Goal: Transaction & Acquisition: Book appointment/travel/reservation

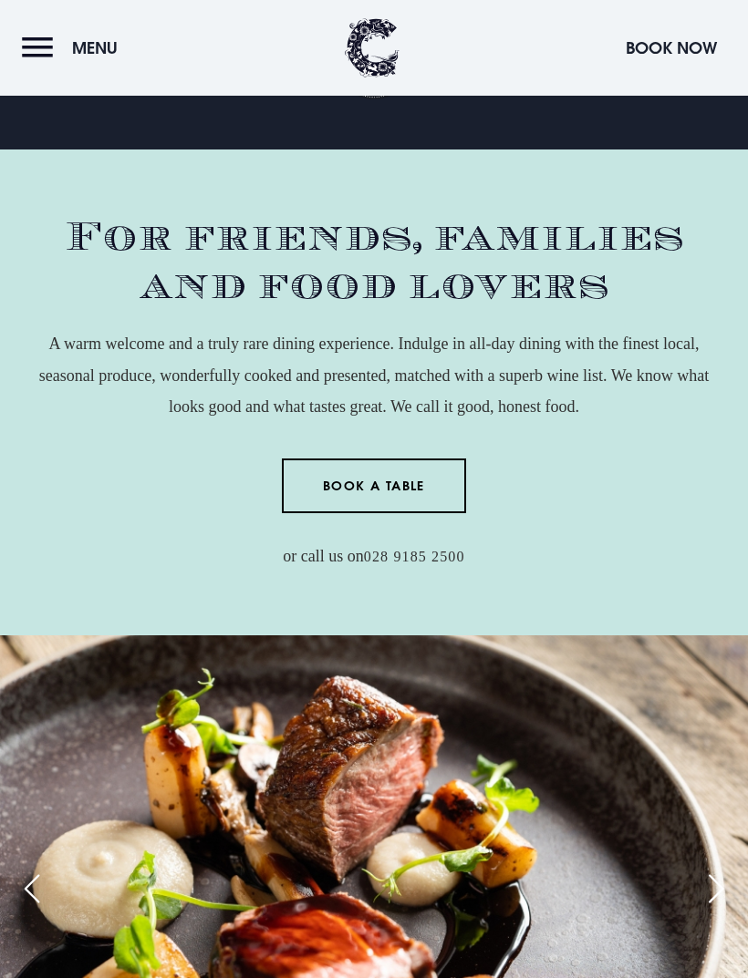
click at [69, 48] on button "Menu" at bounding box center [74, 47] width 105 height 39
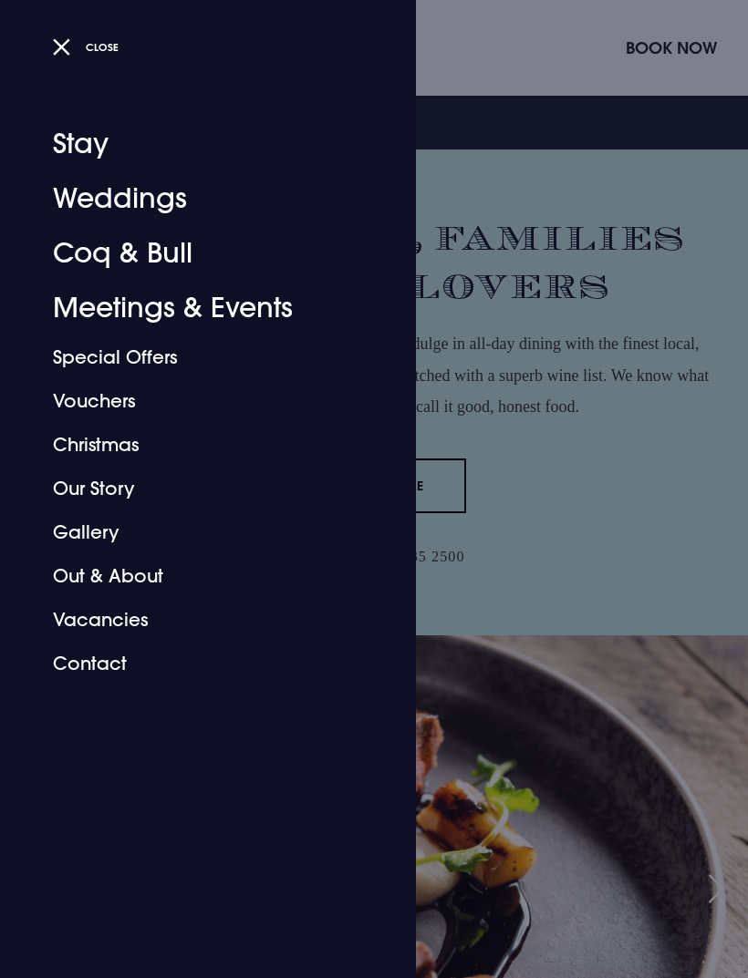
click at [171, 264] on link "Coq & Bull" at bounding box center [197, 253] width 288 height 55
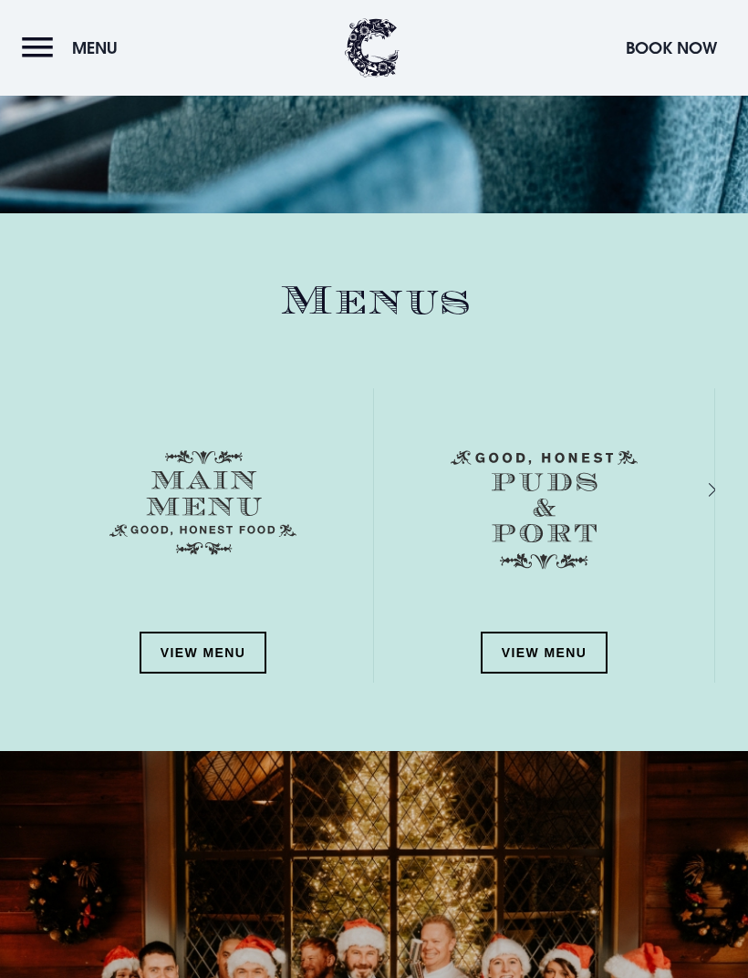
scroll to position [2128, 0]
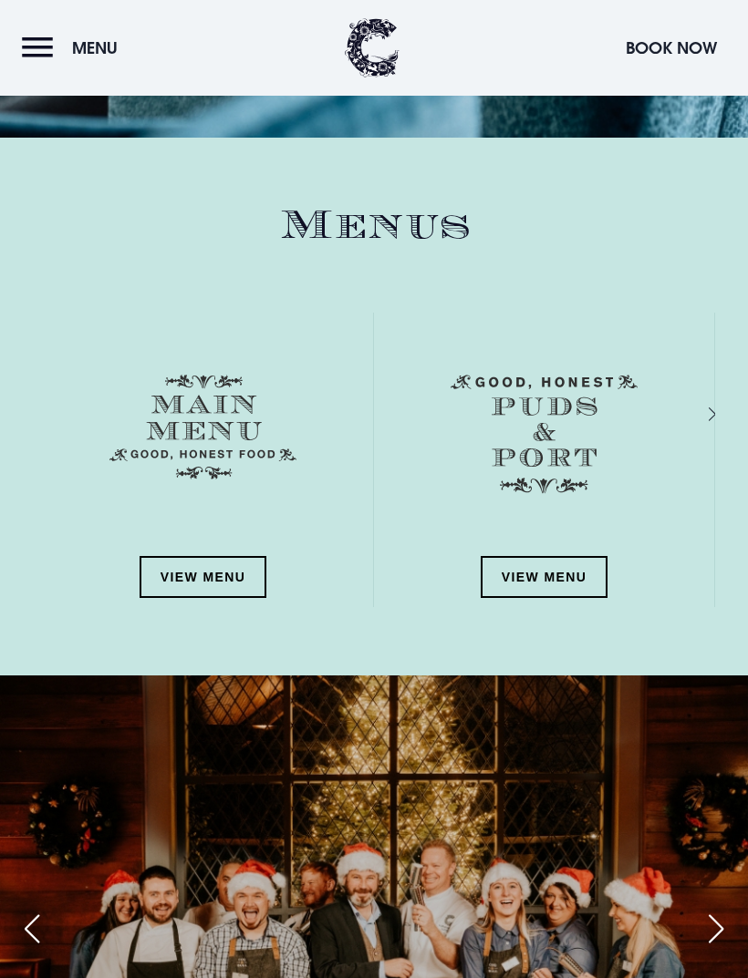
click at [234, 577] on link "View Menu" at bounding box center [204, 577] width 128 height 42
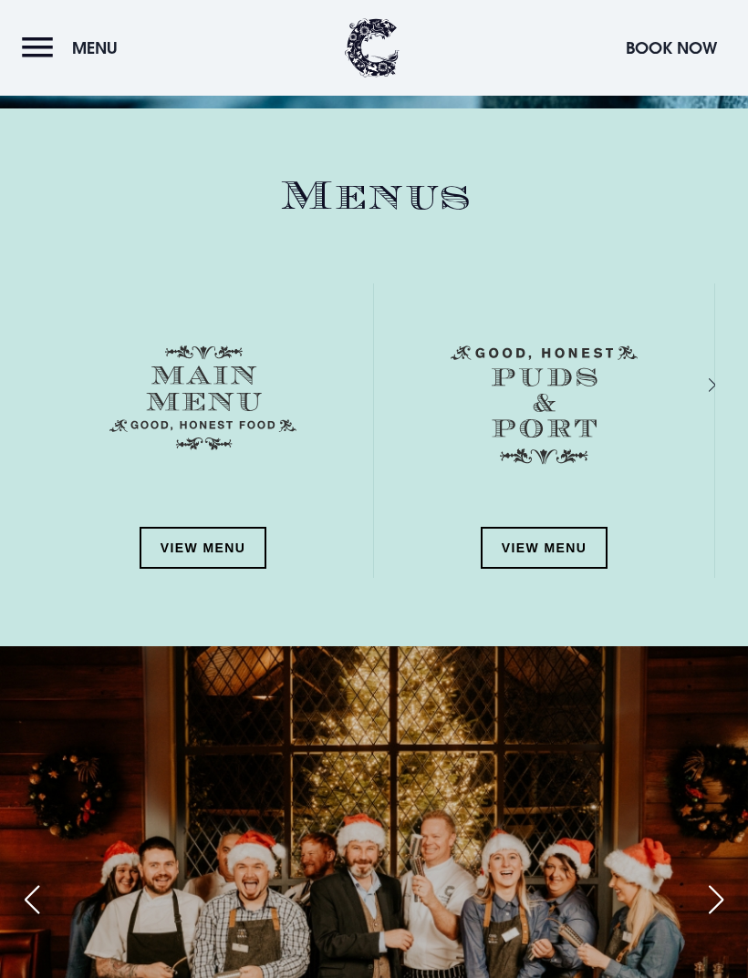
click at [548, 534] on link "View Menu" at bounding box center [545, 548] width 128 height 42
click at [86, 35] on button "Menu" at bounding box center [74, 47] width 105 height 39
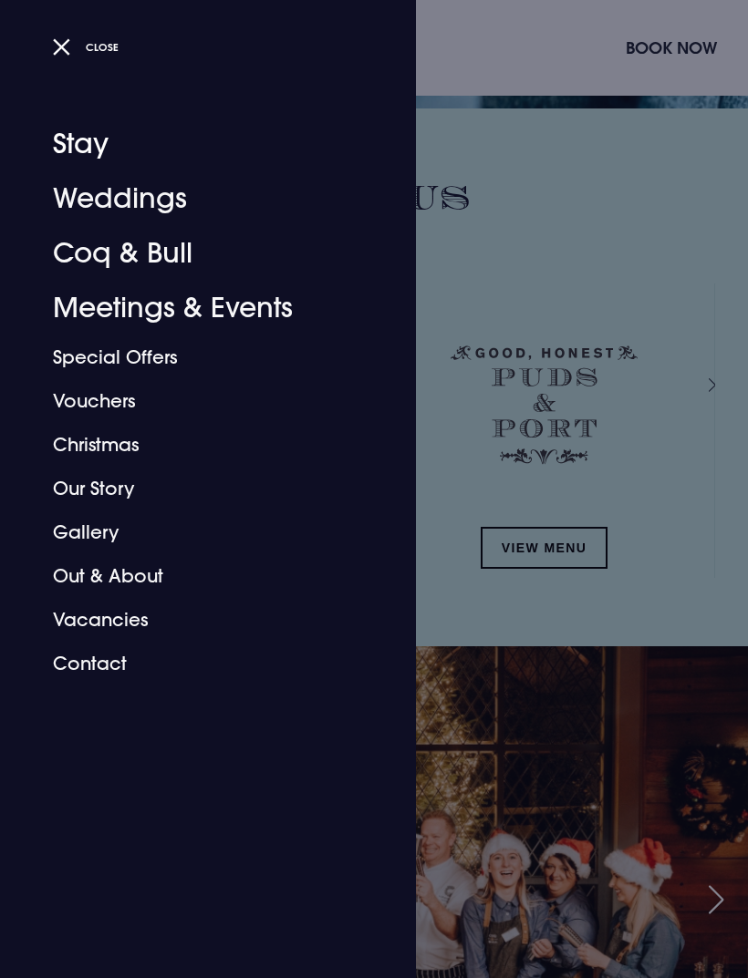
click at [88, 148] on link "Stay" at bounding box center [197, 144] width 288 height 55
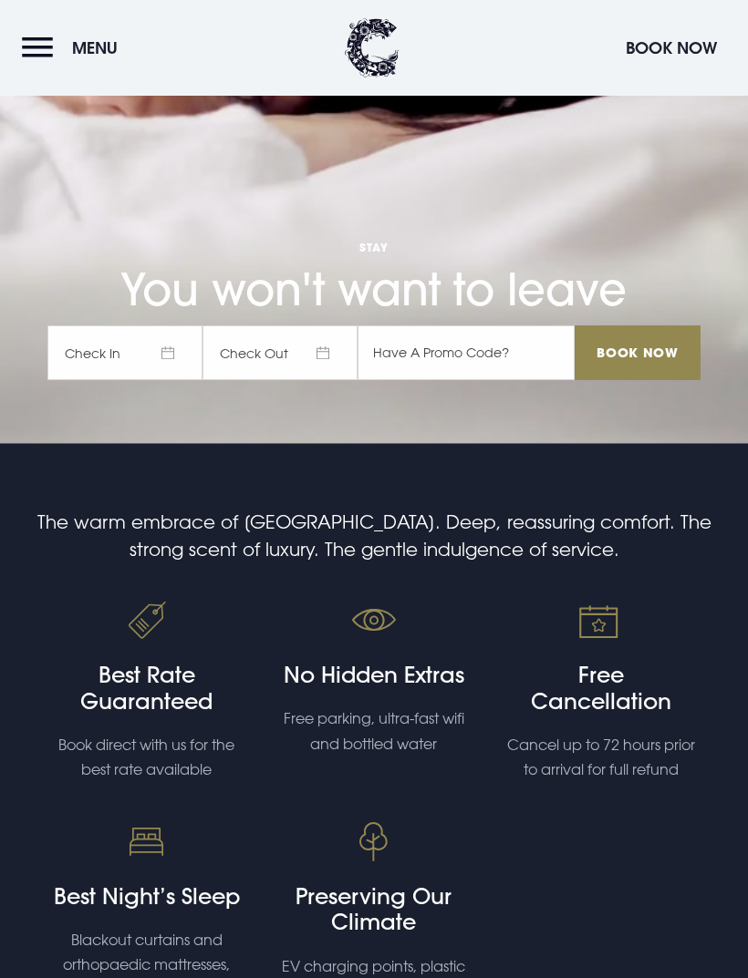
scroll to position [559, 0]
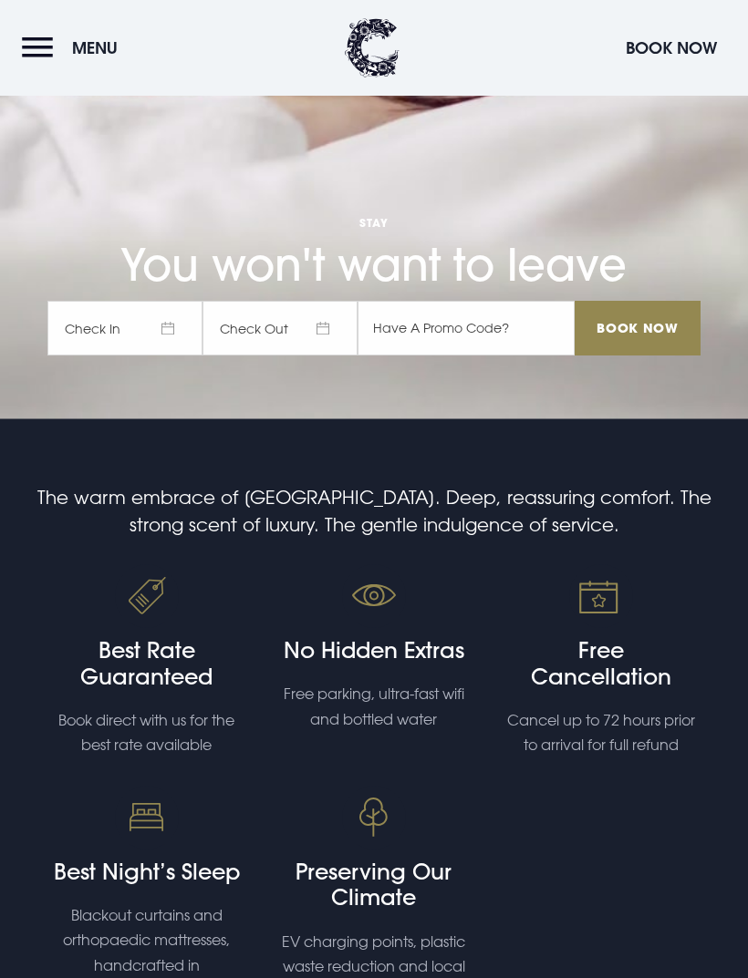
click at [166, 356] on span "Check In" at bounding box center [124, 328] width 155 height 55
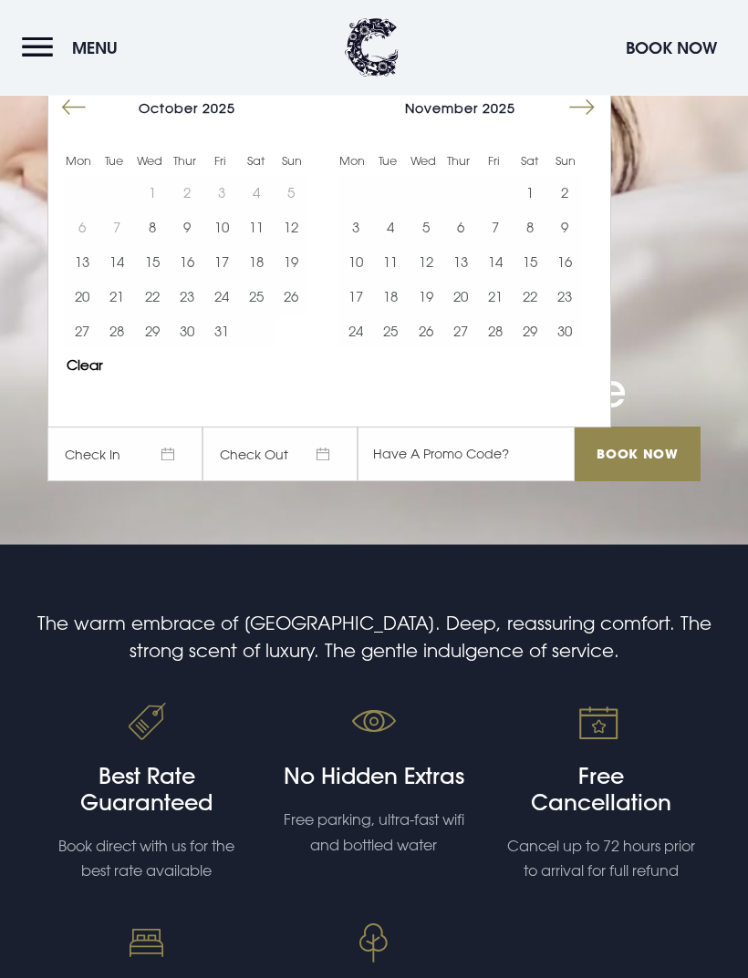
scroll to position [432, 0]
click at [220, 349] on button "31" at bounding box center [221, 332] width 35 height 35
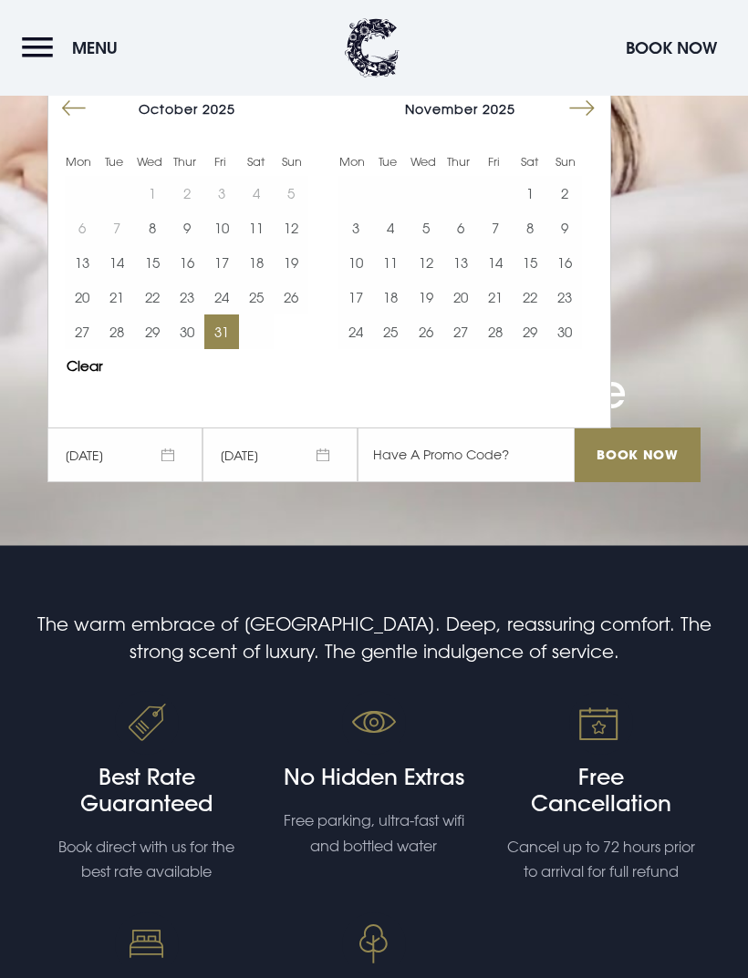
click at [562, 211] on button "2" at bounding box center [564, 193] width 35 height 35
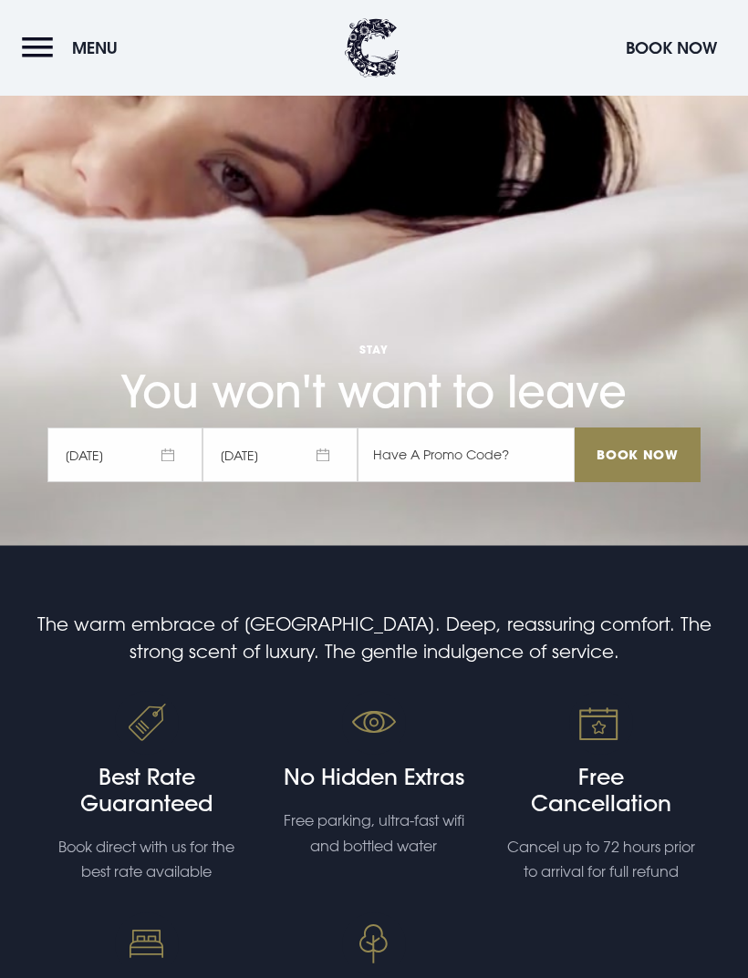
click at [656, 482] on input "Book Now" at bounding box center [637, 455] width 126 height 55
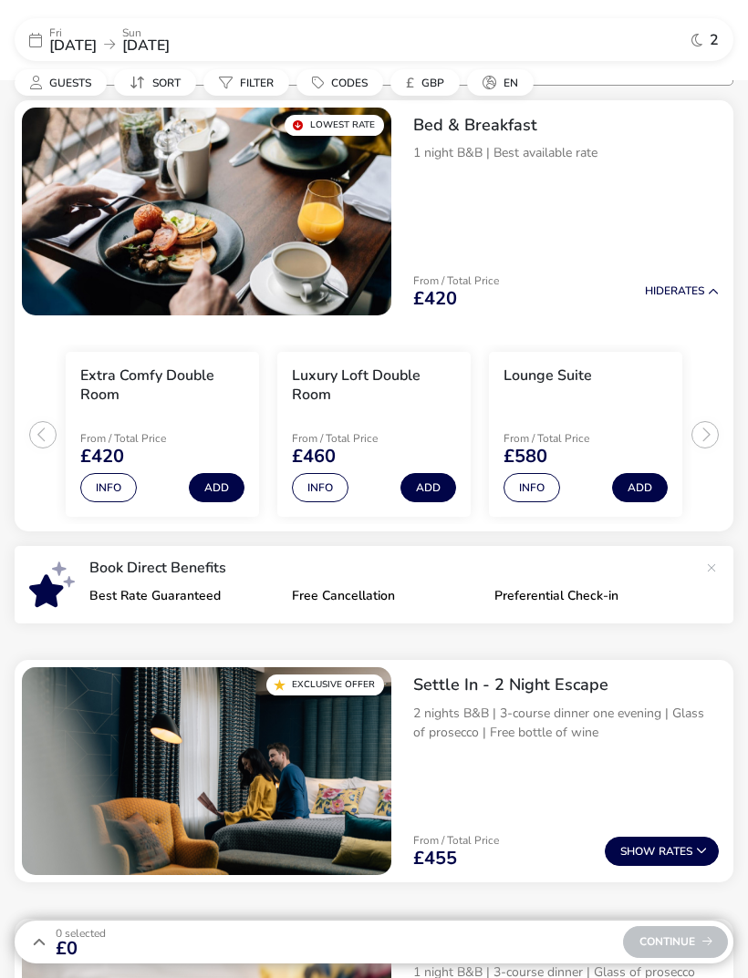
scroll to position [165, 0]
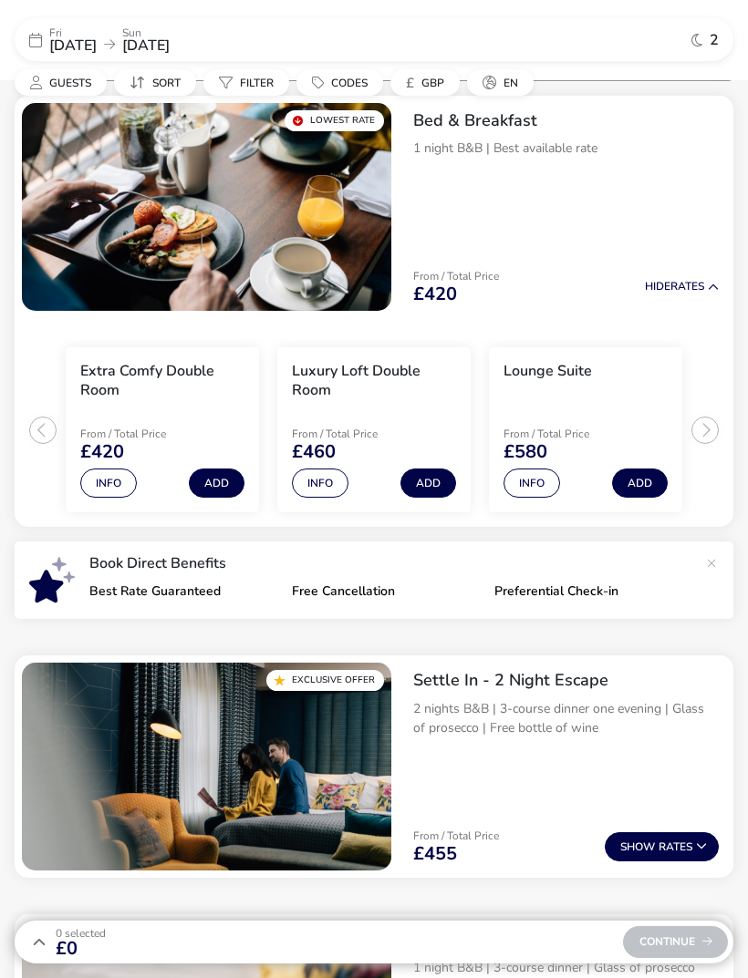
click at [651, 846] on span "Show" at bounding box center [639, 848] width 38 height 12
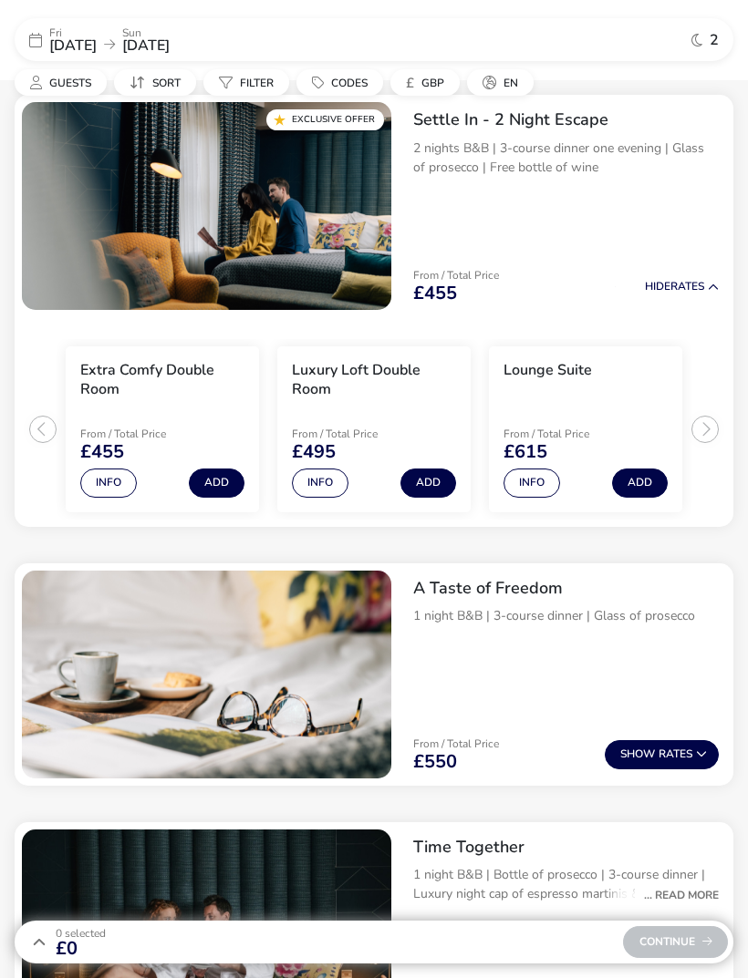
scroll to position [728, 0]
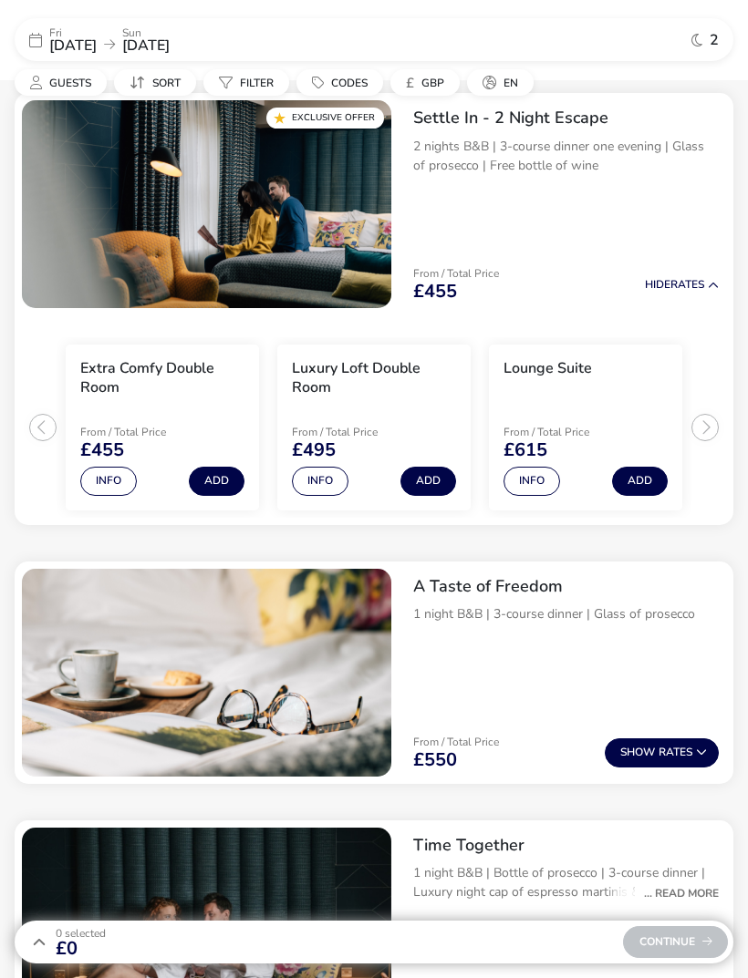
click at [418, 477] on button "Add" at bounding box center [428, 481] width 56 height 29
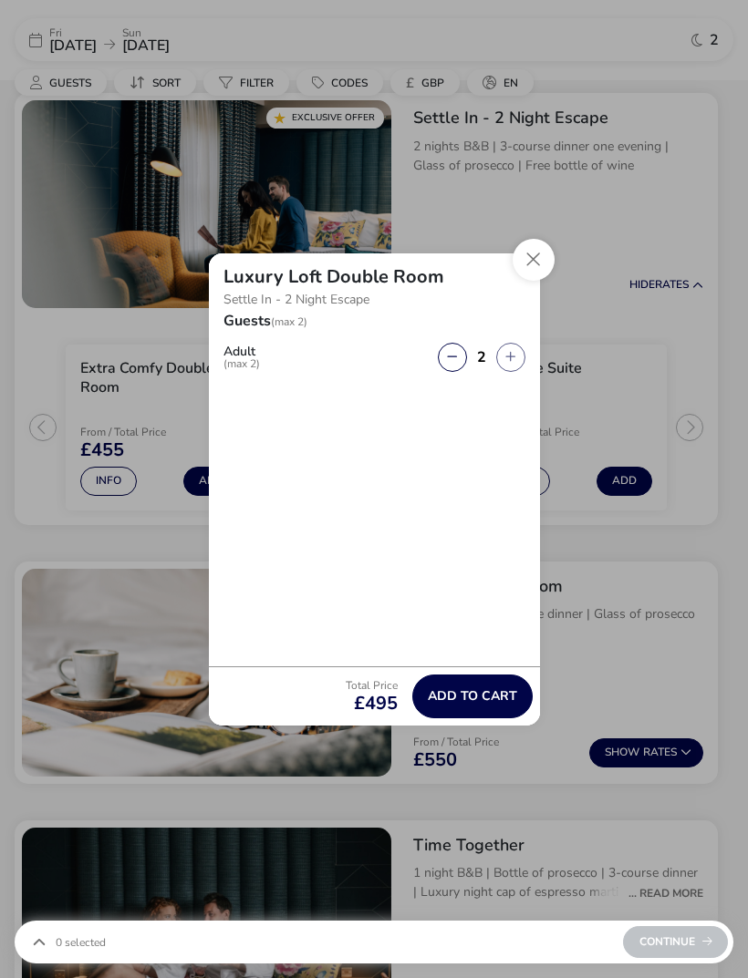
click at [482, 683] on button "Add to cart" at bounding box center [472, 697] width 120 height 44
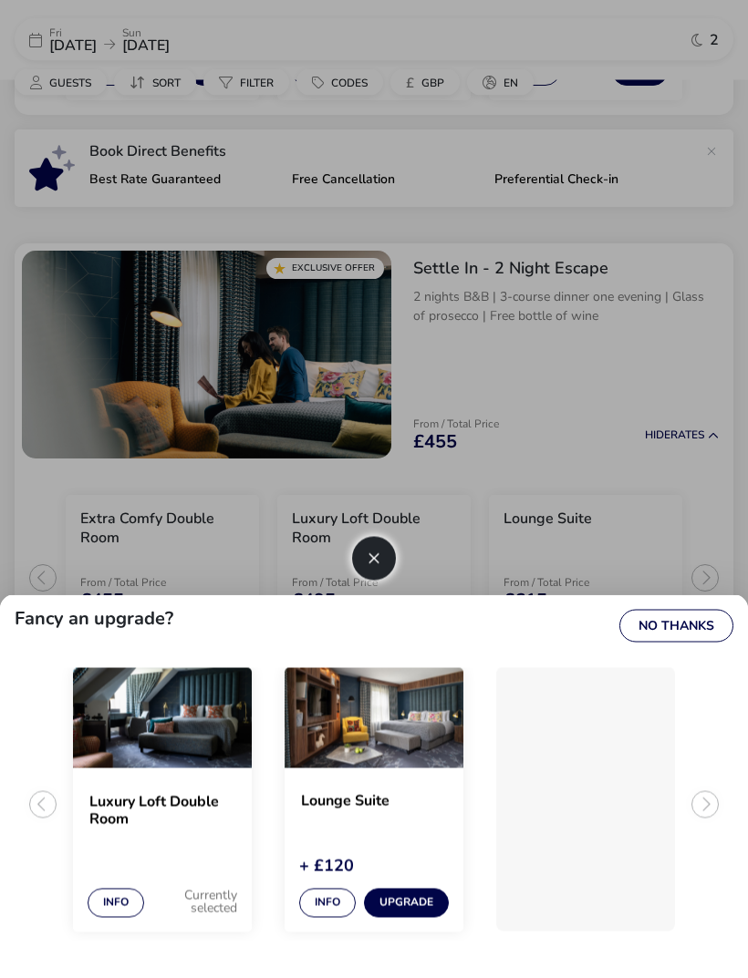
scroll to position [568, 0]
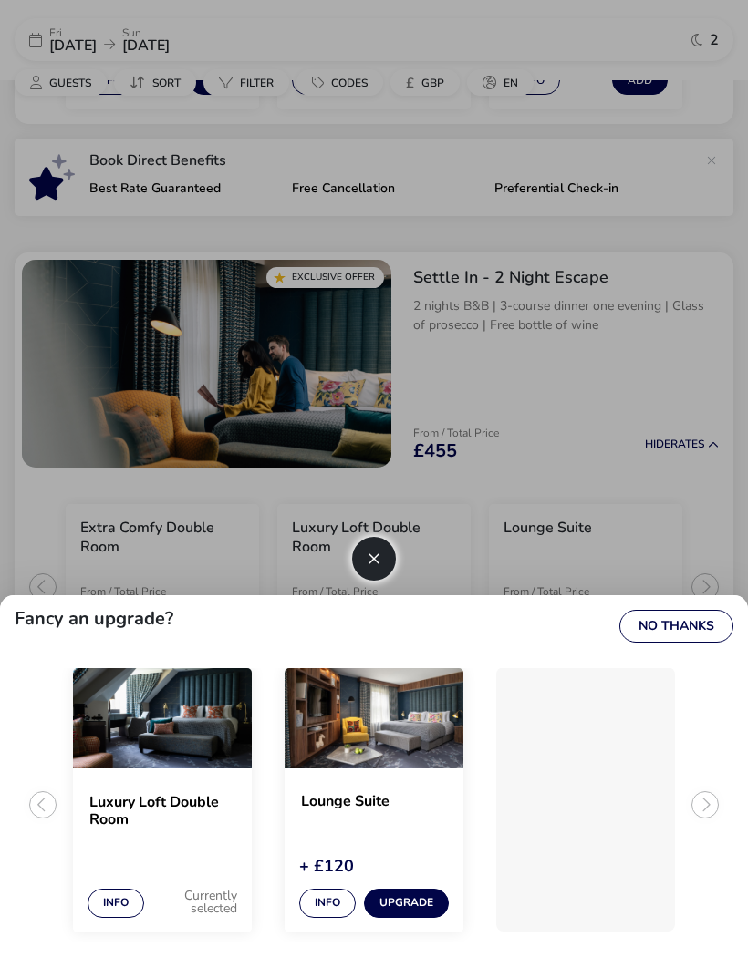
click at [568, 325] on div at bounding box center [374, 489] width 748 height 978
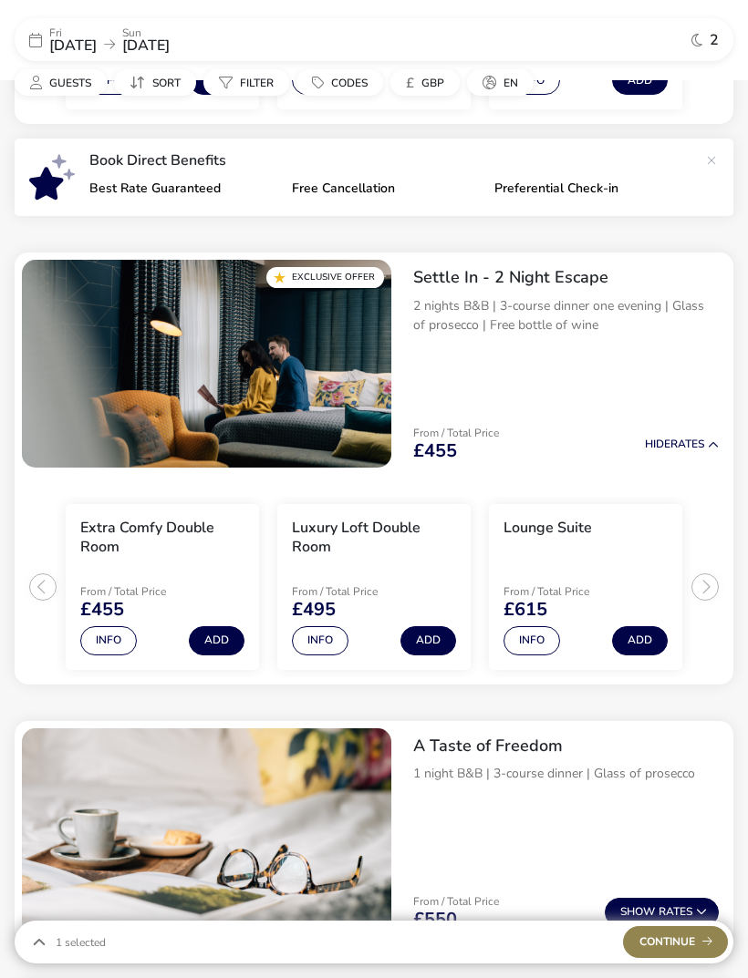
click at [607, 316] on p "2 nights B&B | 3-course dinner one evening | Glass of prosecco | Free bottle of…" at bounding box center [565, 315] width 305 height 38
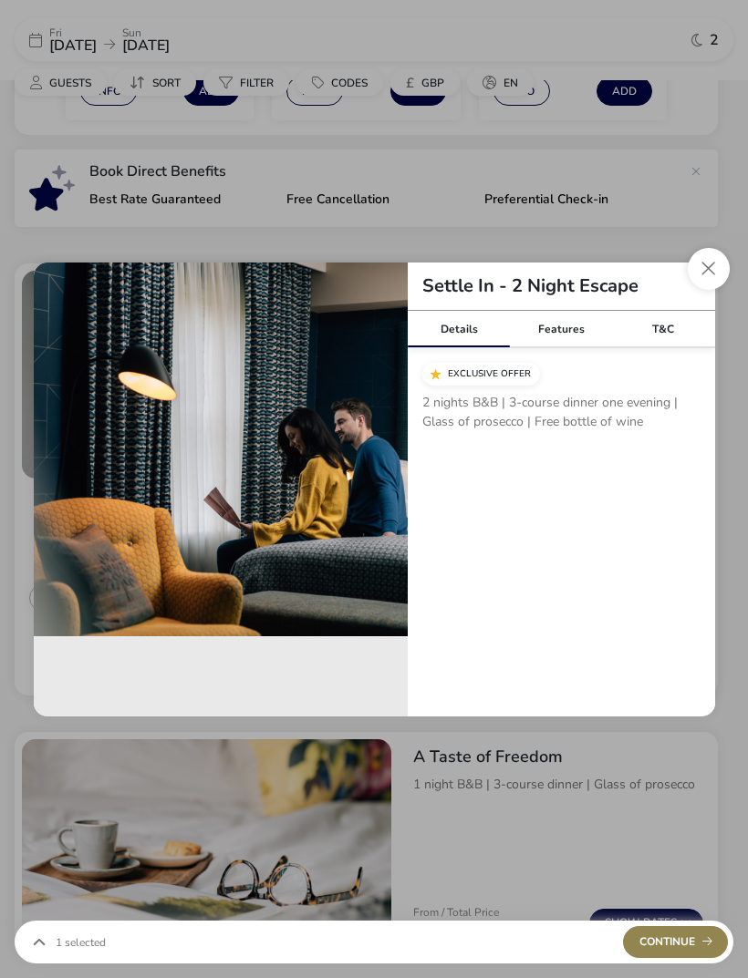
scroll to position [556, 0]
click at [574, 347] on div "Features" at bounding box center [561, 329] width 102 height 36
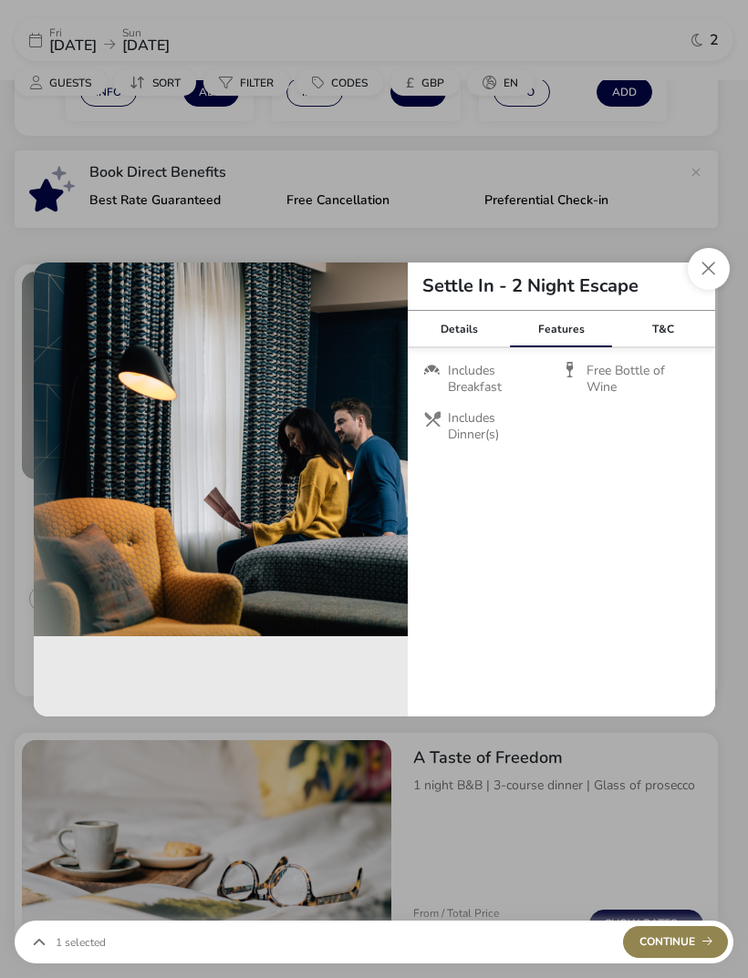
click at [452, 347] on div "Details" at bounding box center [459, 329] width 102 height 36
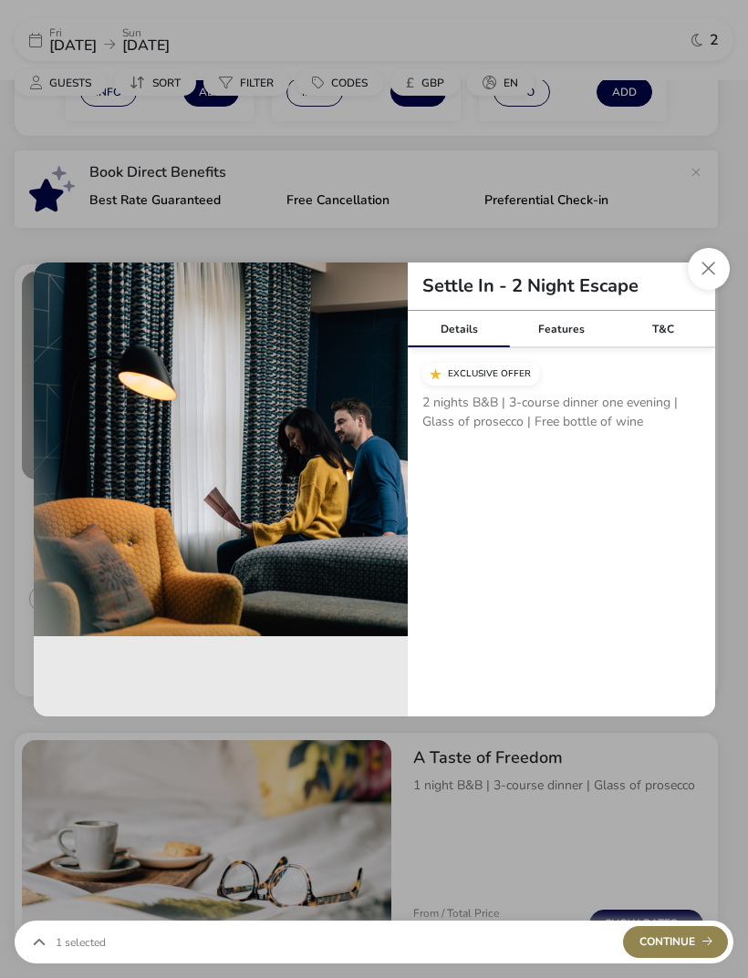
click at [698, 290] on button "Close modal" at bounding box center [709, 269] width 42 height 42
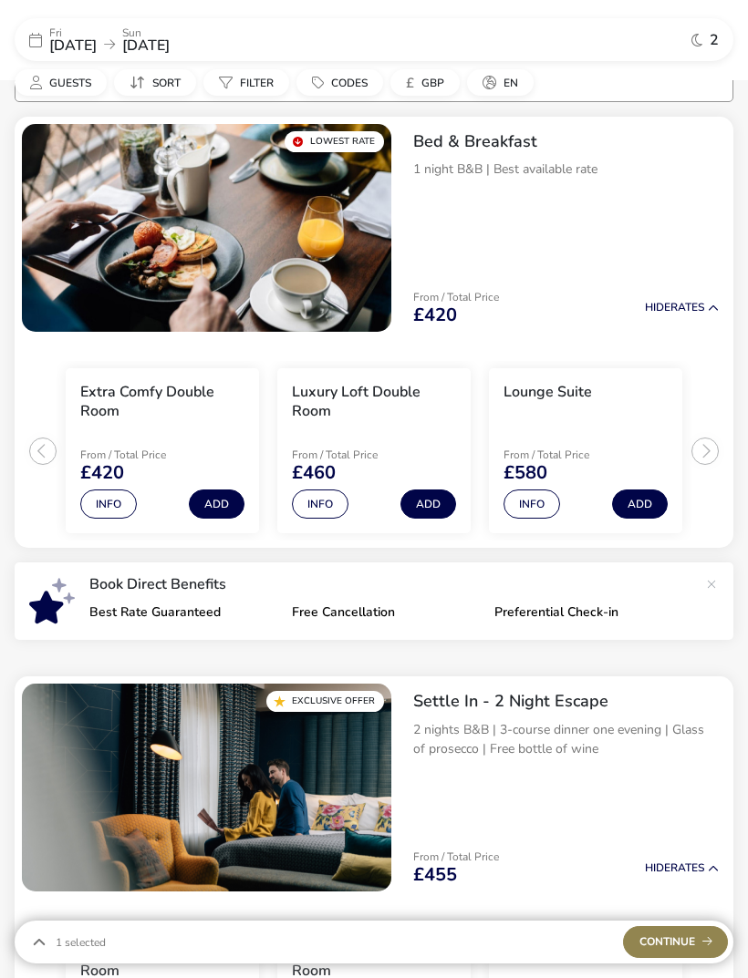
scroll to position [0, 0]
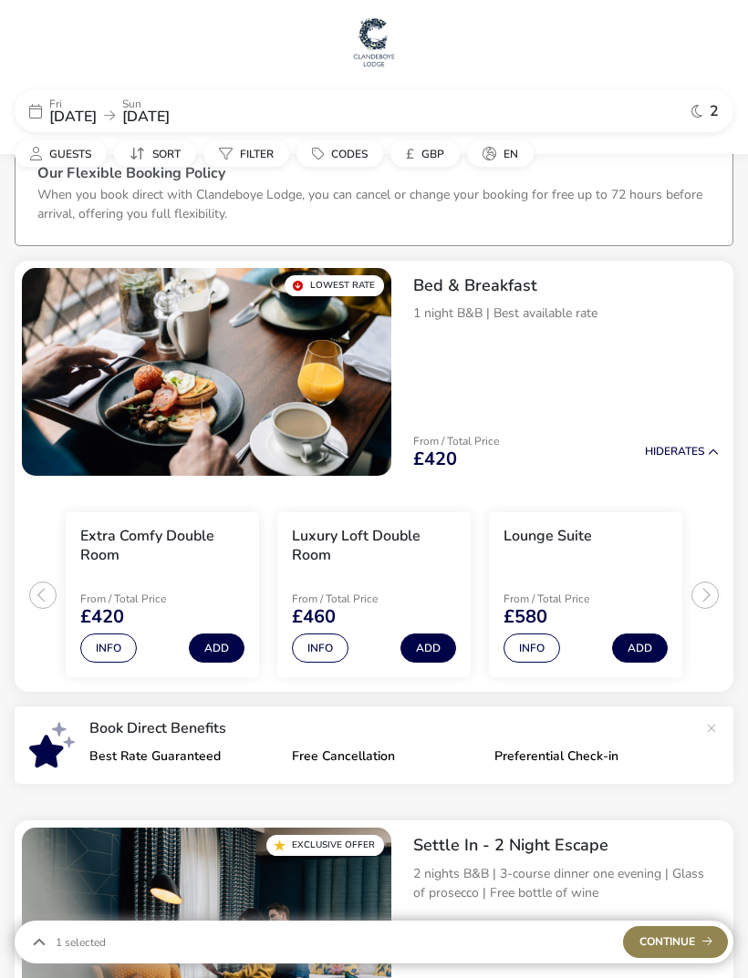
click at [207, 408] on img "1 / 1" at bounding box center [206, 372] width 369 height 208
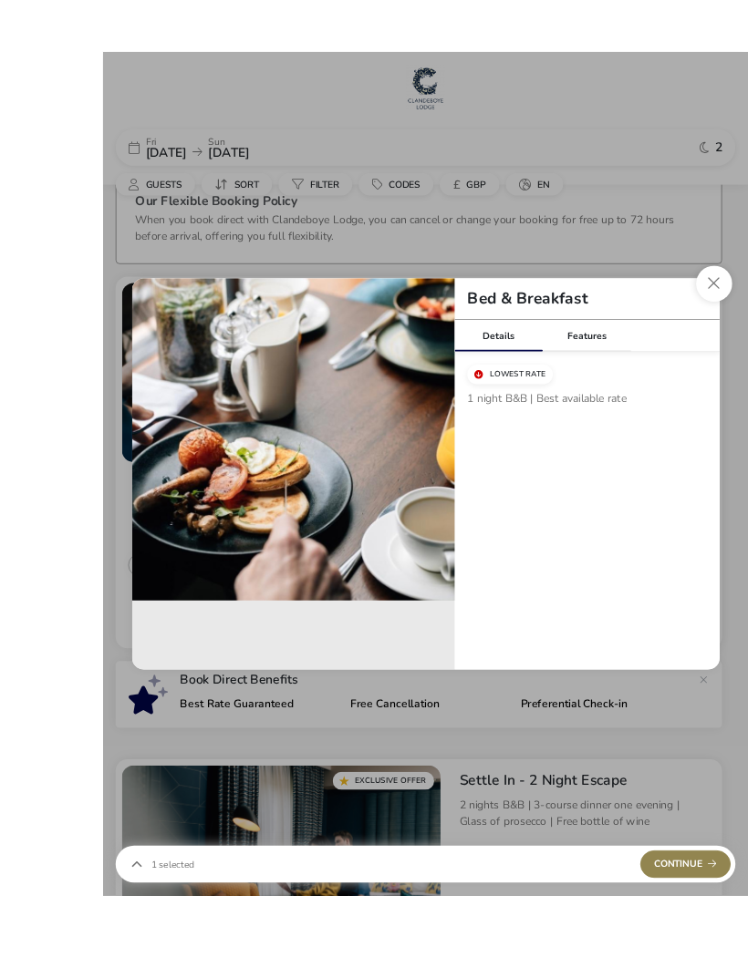
scroll to position [40, 0]
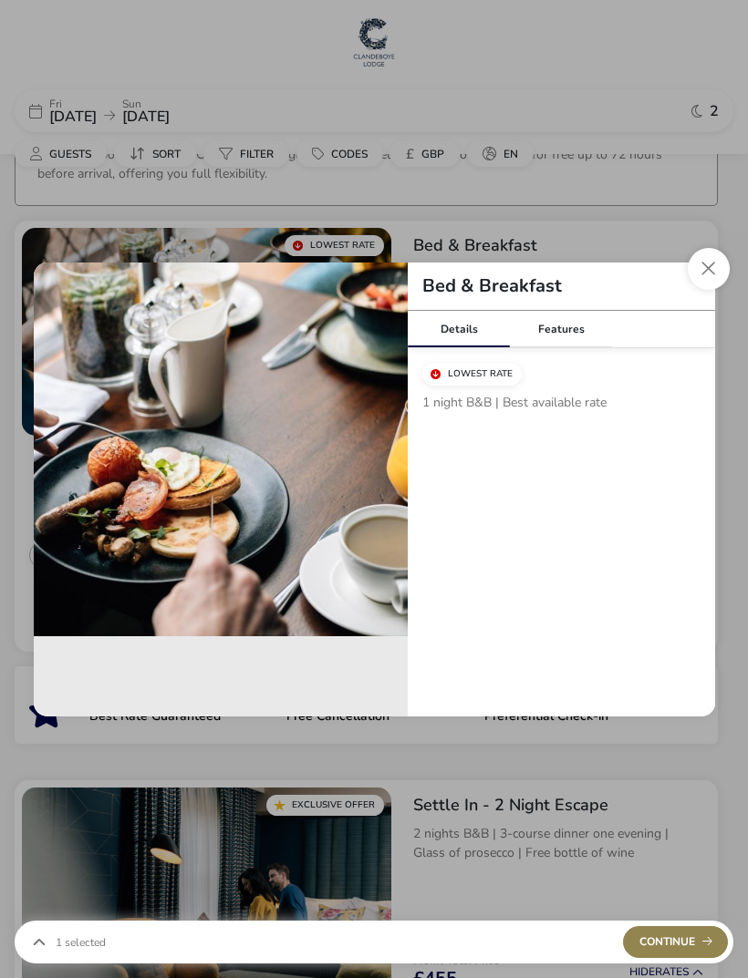
click at [696, 274] on button "Close modal" at bounding box center [709, 269] width 42 height 42
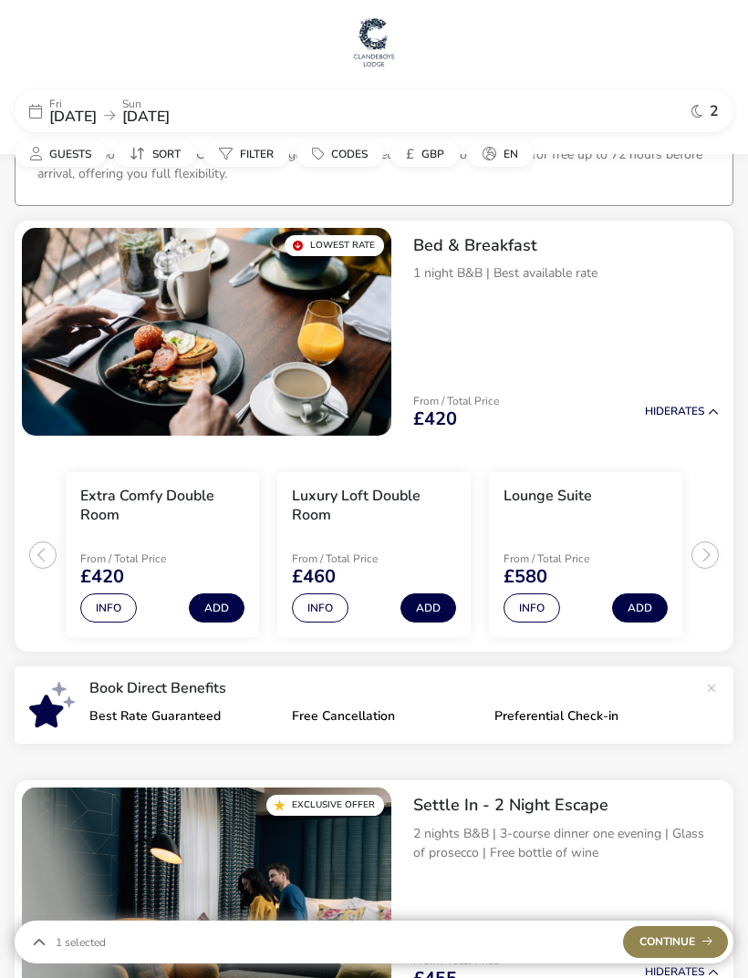
click at [532, 272] on p "1 night B&B | Best available rate" at bounding box center [565, 273] width 305 height 19
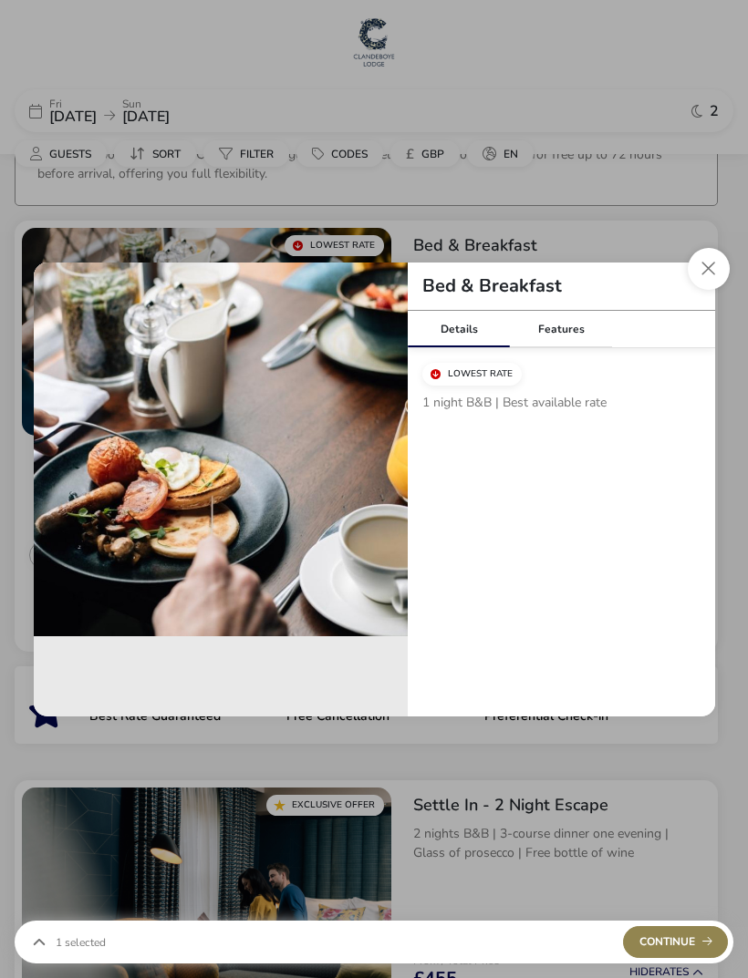
click at [699, 269] on button "Close modal" at bounding box center [709, 269] width 42 height 42
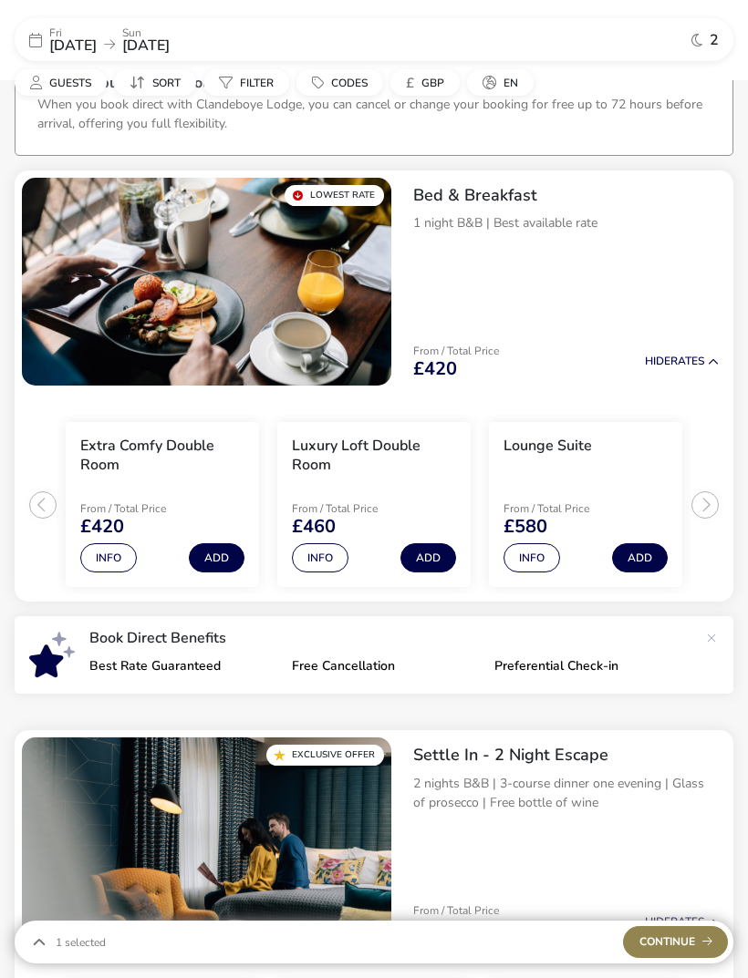
scroll to position [88, 0]
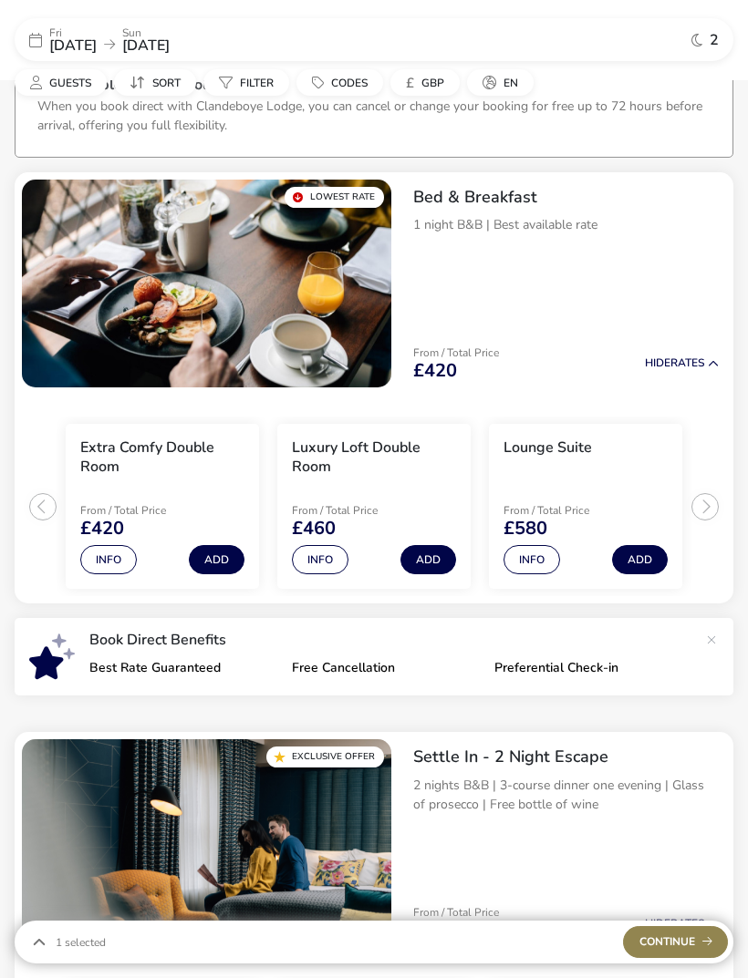
click at [227, 553] on button "Add" at bounding box center [217, 559] width 56 height 29
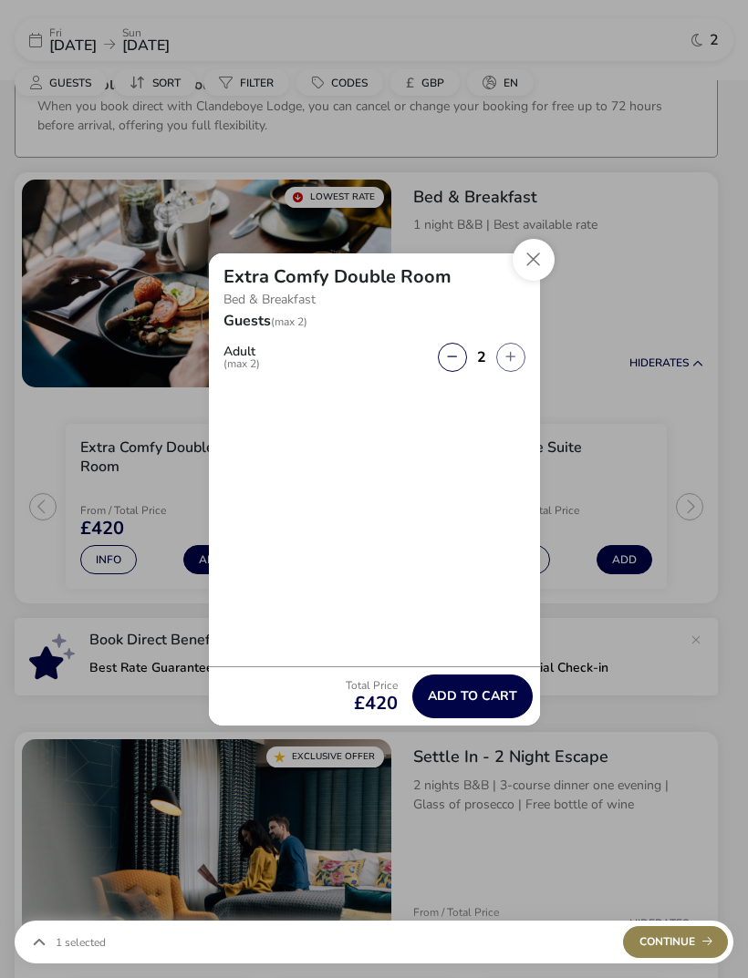
click at [475, 713] on button "Add to cart" at bounding box center [472, 697] width 120 height 44
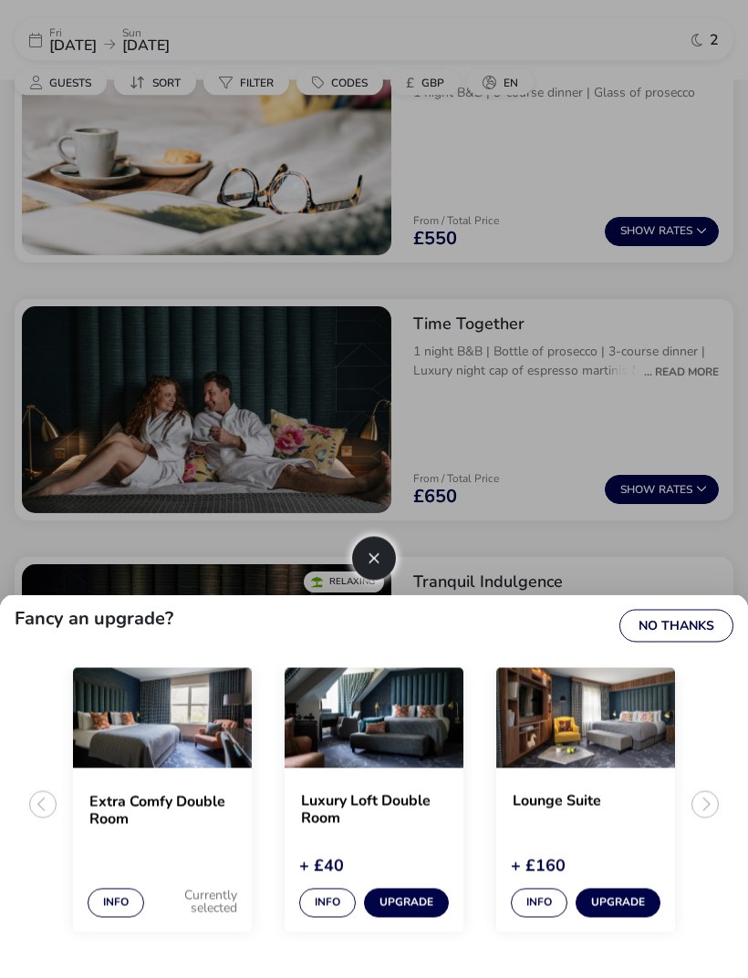
scroll to position [1249, 0]
click at [686, 357] on div at bounding box center [374, 489] width 748 height 978
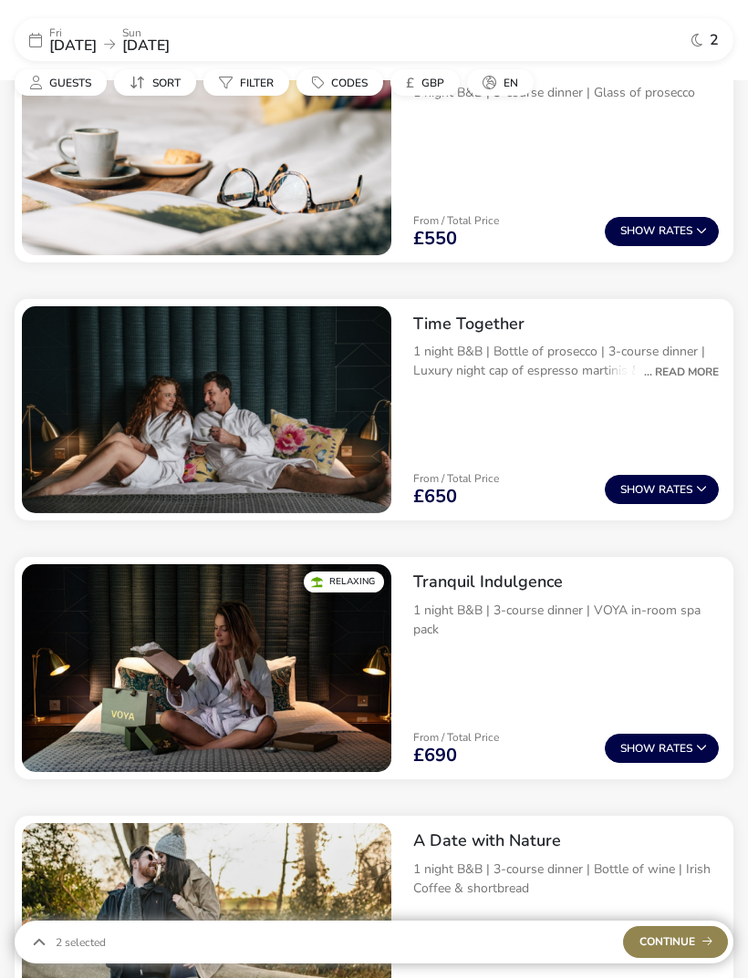
click at [683, 369] on div "... Read More" at bounding box center [677, 372] width 84 height 16
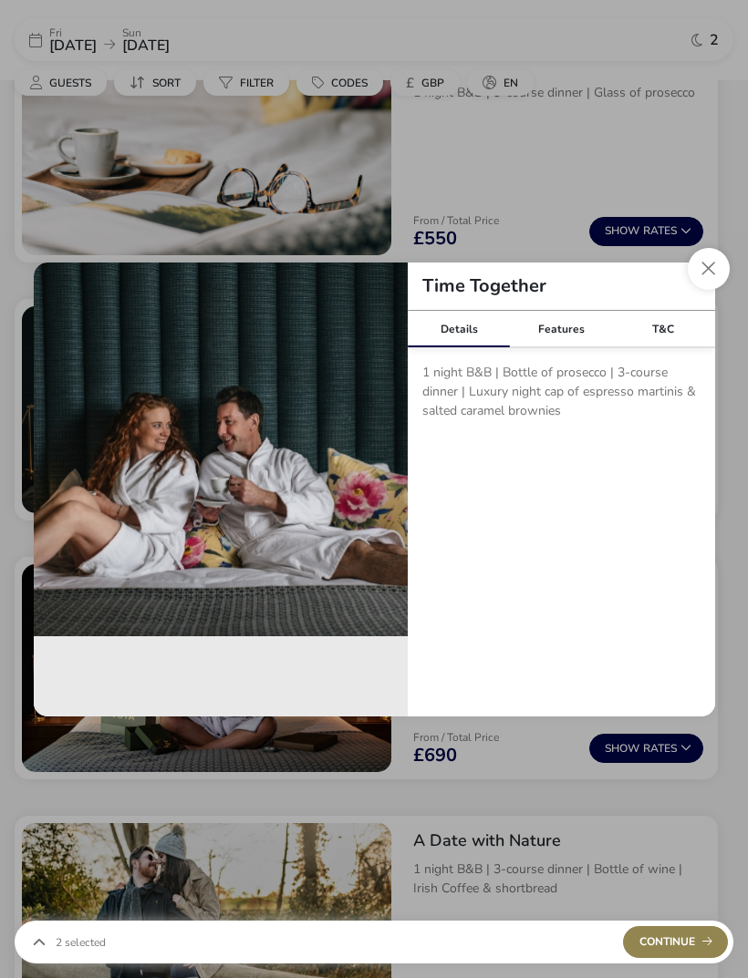
click at [702, 290] on button "Close modal" at bounding box center [709, 269] width 42 height 42
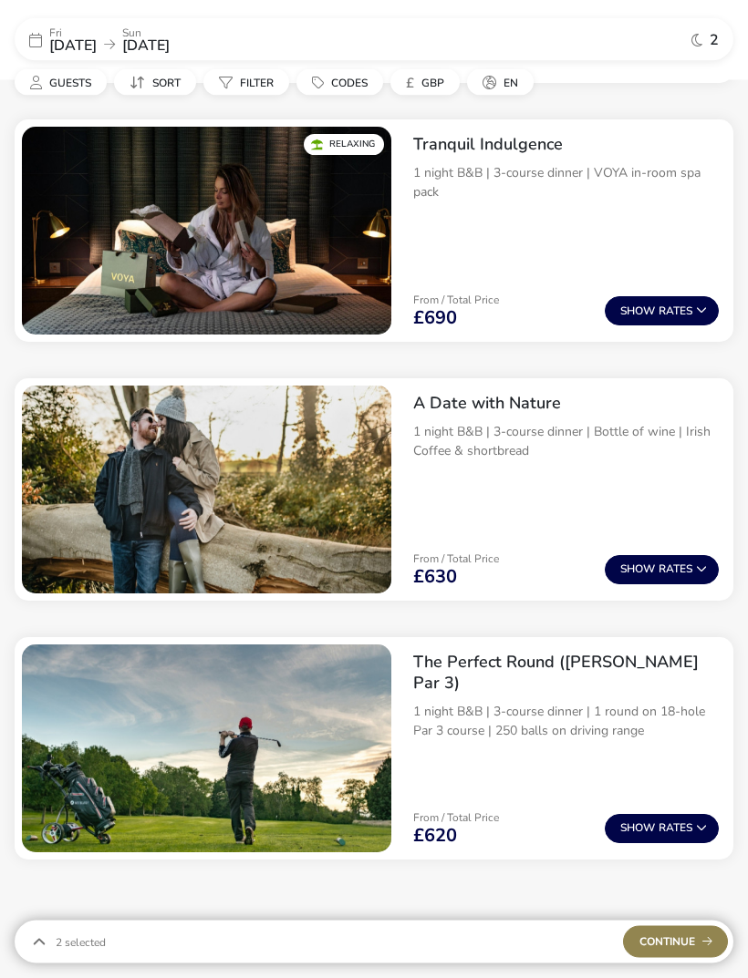
scroll to position [1692, 0]
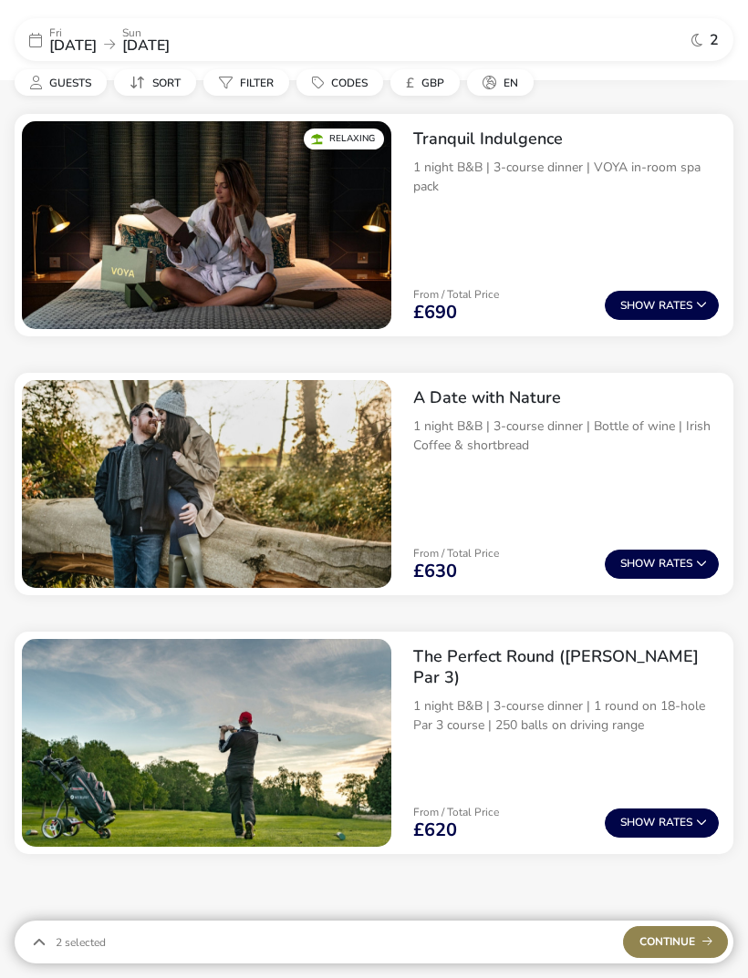
click at [517, 428] on p "1 night B&B | 3-course dinner | Bottle of wine | Irish Coffee & shortbread" at bounding box center [565, 436] width 305 height 38
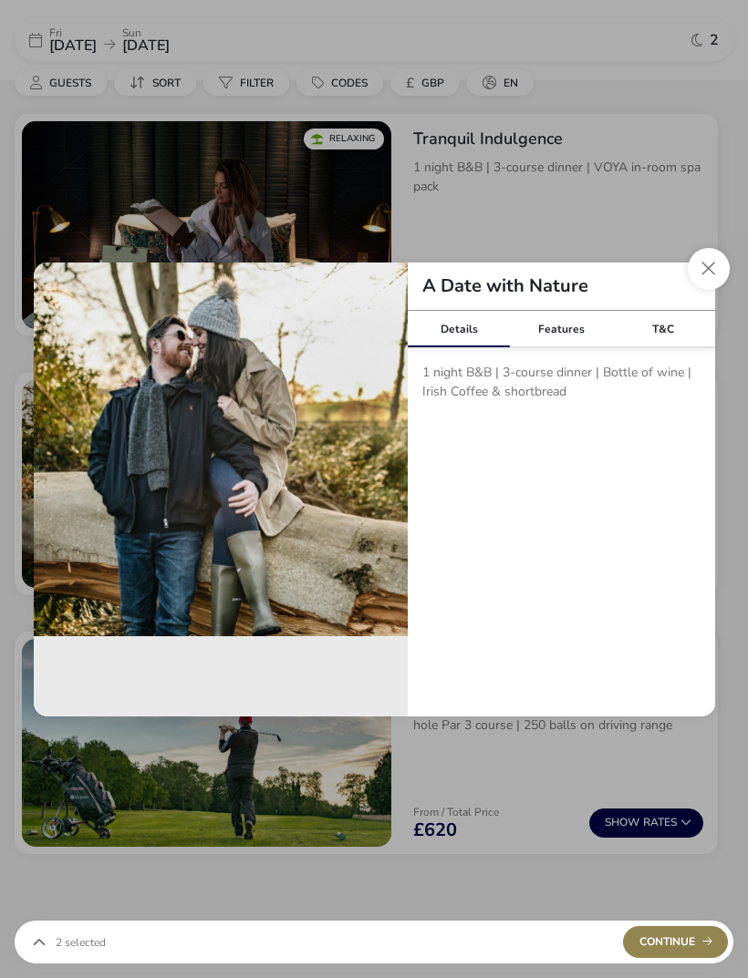
click at [565, 347] on div "Features" at bounding box center [561, 329] width 102 height 36
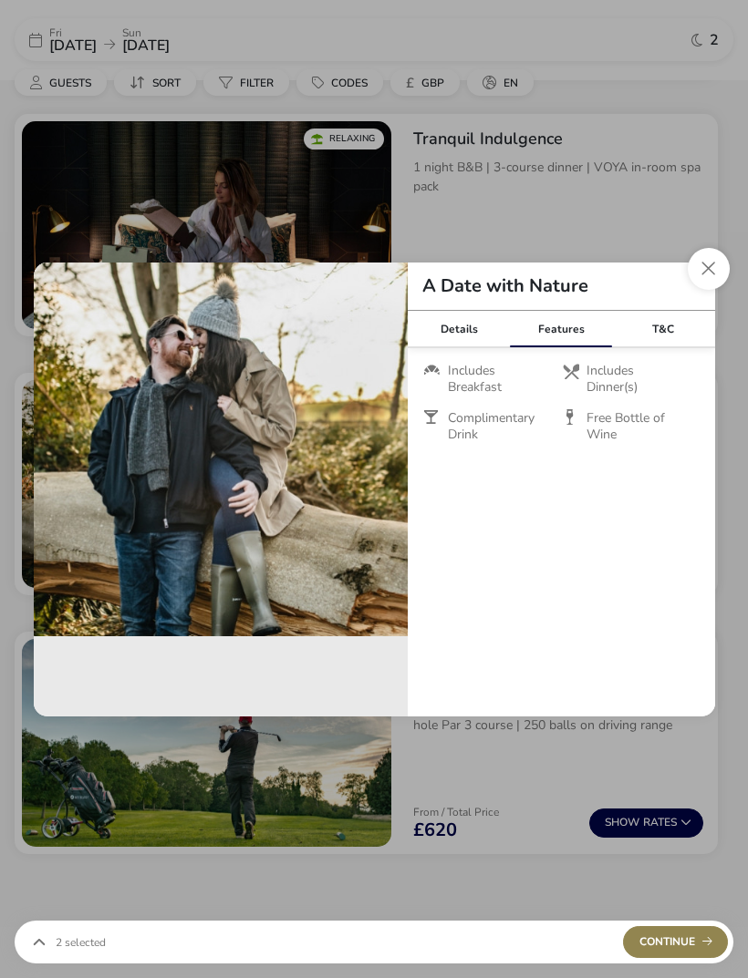
click at [695, 290] on button "Close modal" at bounding box center [709, 269] width 42 height 42
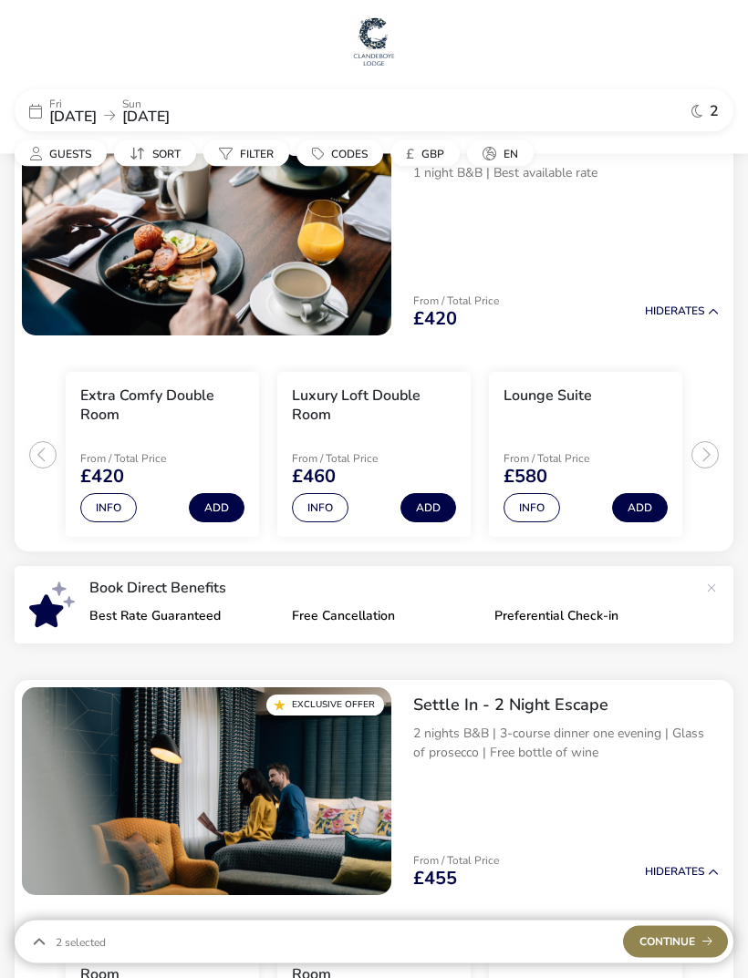
scroll to position [0, 0]
